Goal: Task Accomplishment & Management: Use online tool/utility

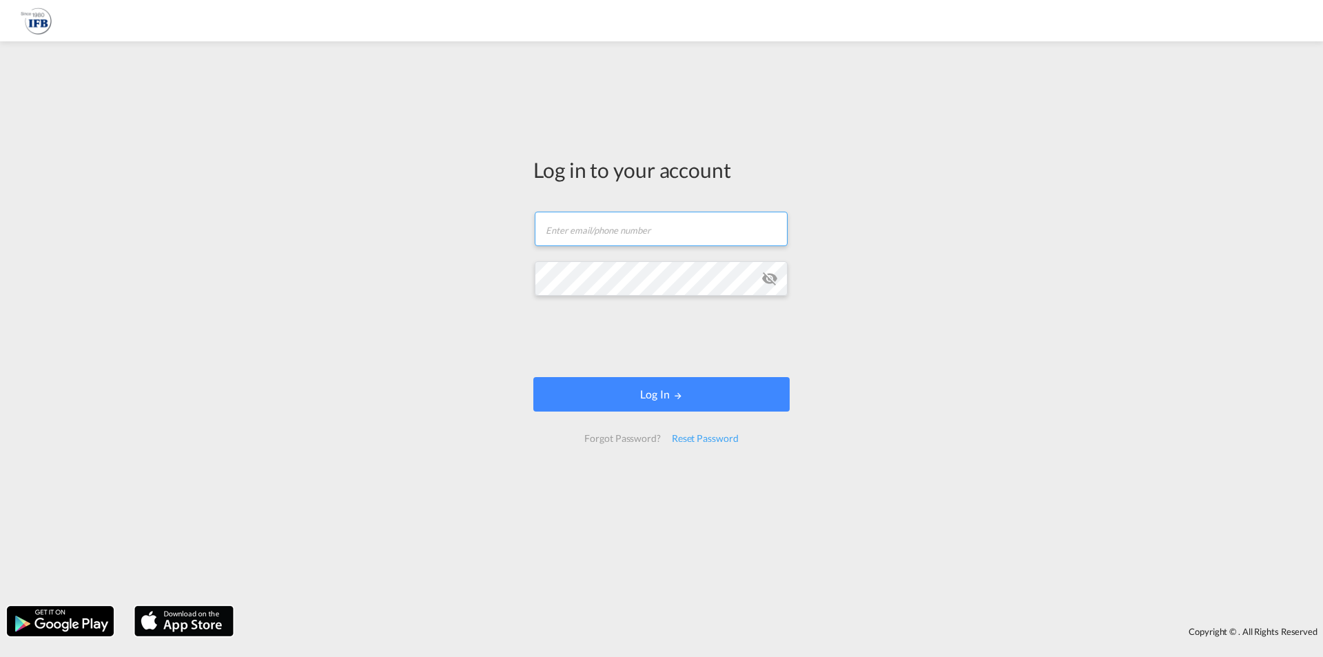
type input "[DOMAIN_NAME][EMAIL_ADDRESS][DOMAIN_NAME]"
click at [643, 371] on form "[DOMAIN_NAME][EMAIL_ADDRESS][DOMAIN_NAME] Email field is required Password fiel…" at bounding box center [661, 327] width 256 height 258
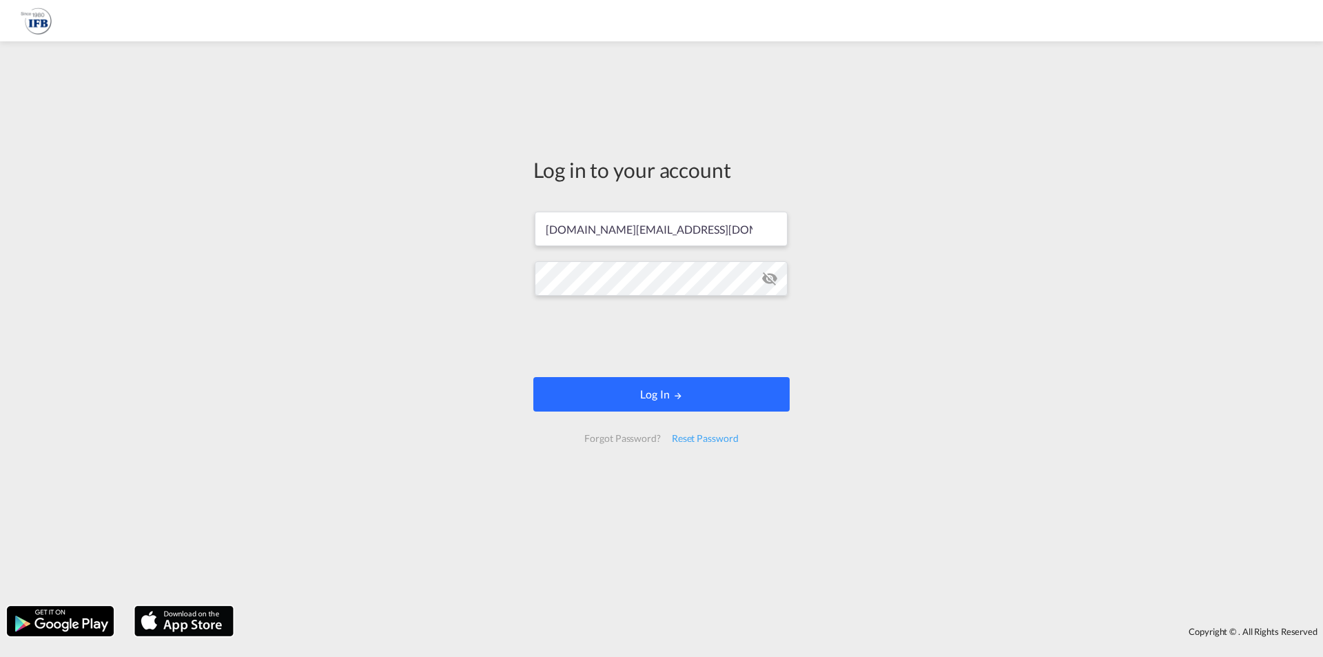
click at [658, 400] on button "Log In" at bounding box center [661, 394] width 256 height 34
